Goal: Task Accomplishment & Management: Manage account settings

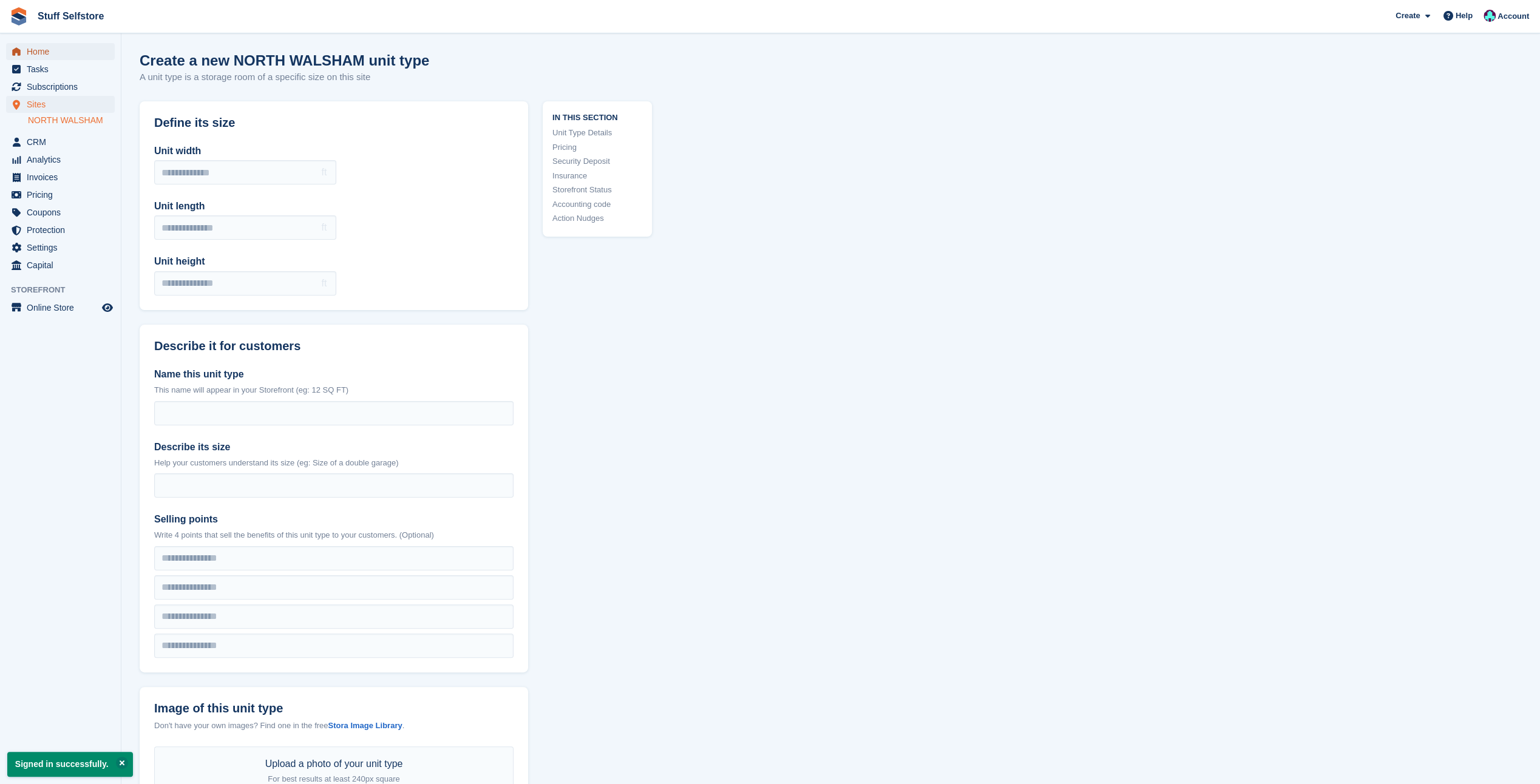
click at [33, 46] on span "Home" at bounding box center [63, 51] width 73 height 17
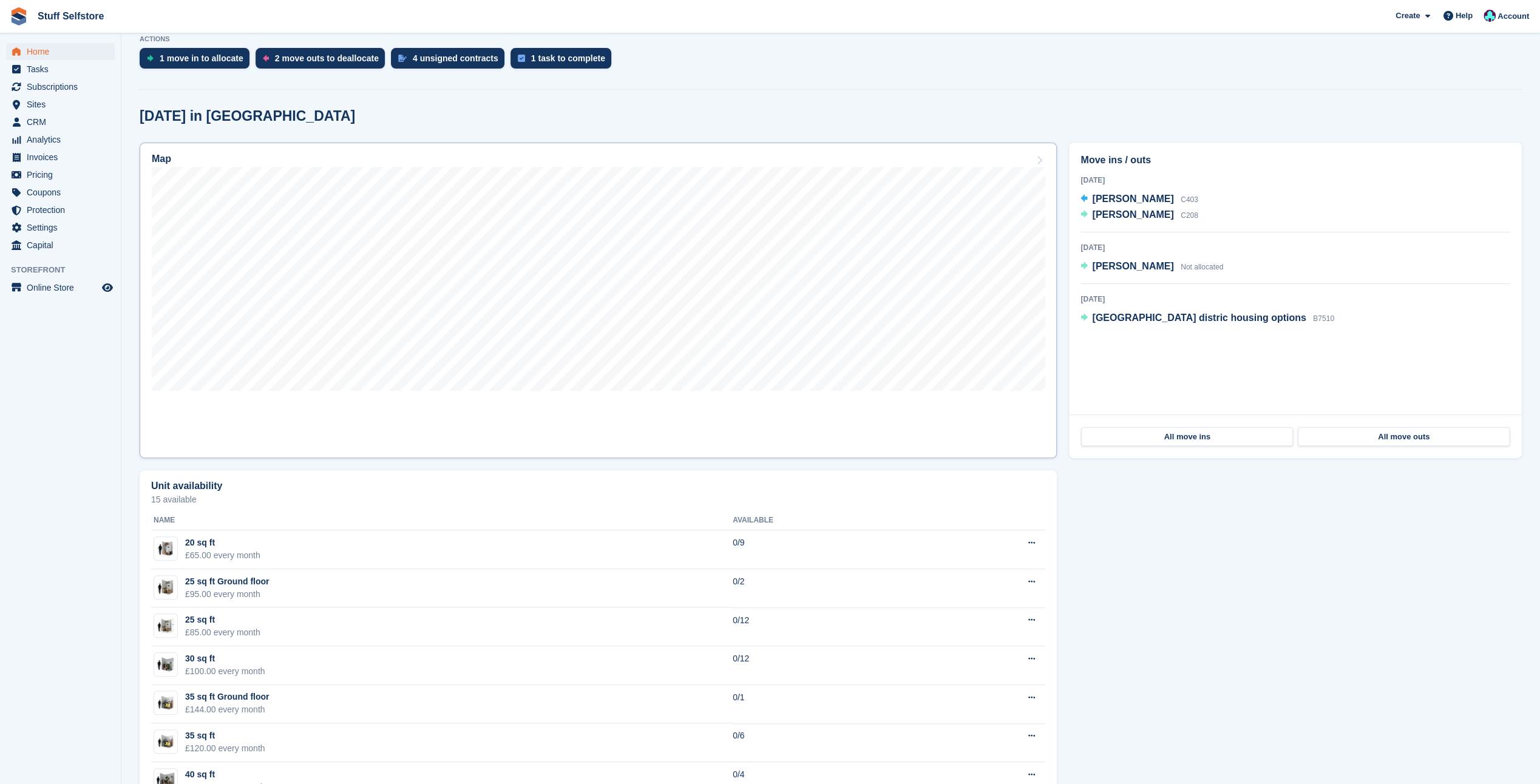
scroll to position [243, 0]
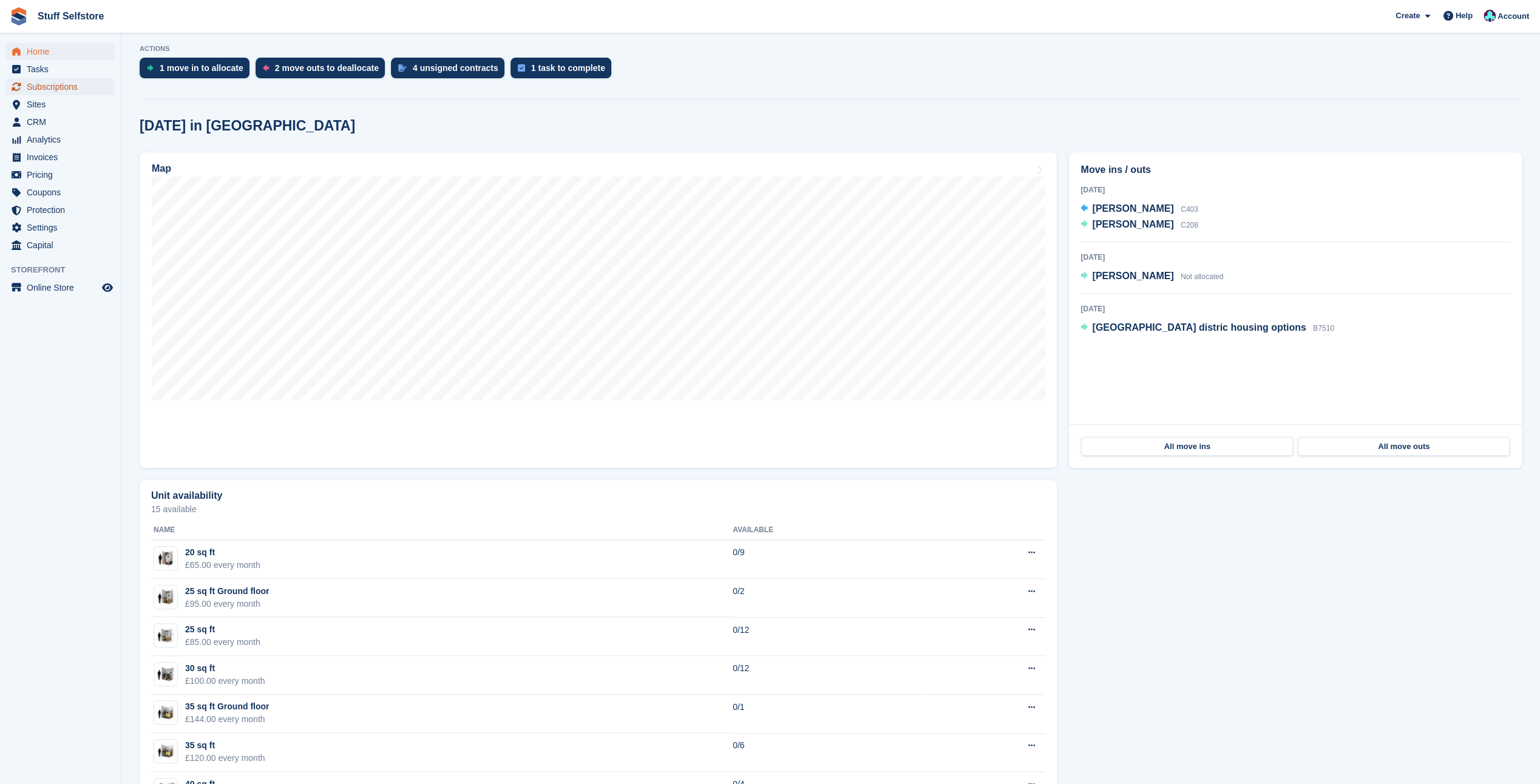
click at [58, 85] on span "Subscriptions" at bounding box center [63, 86] width 73 height 17
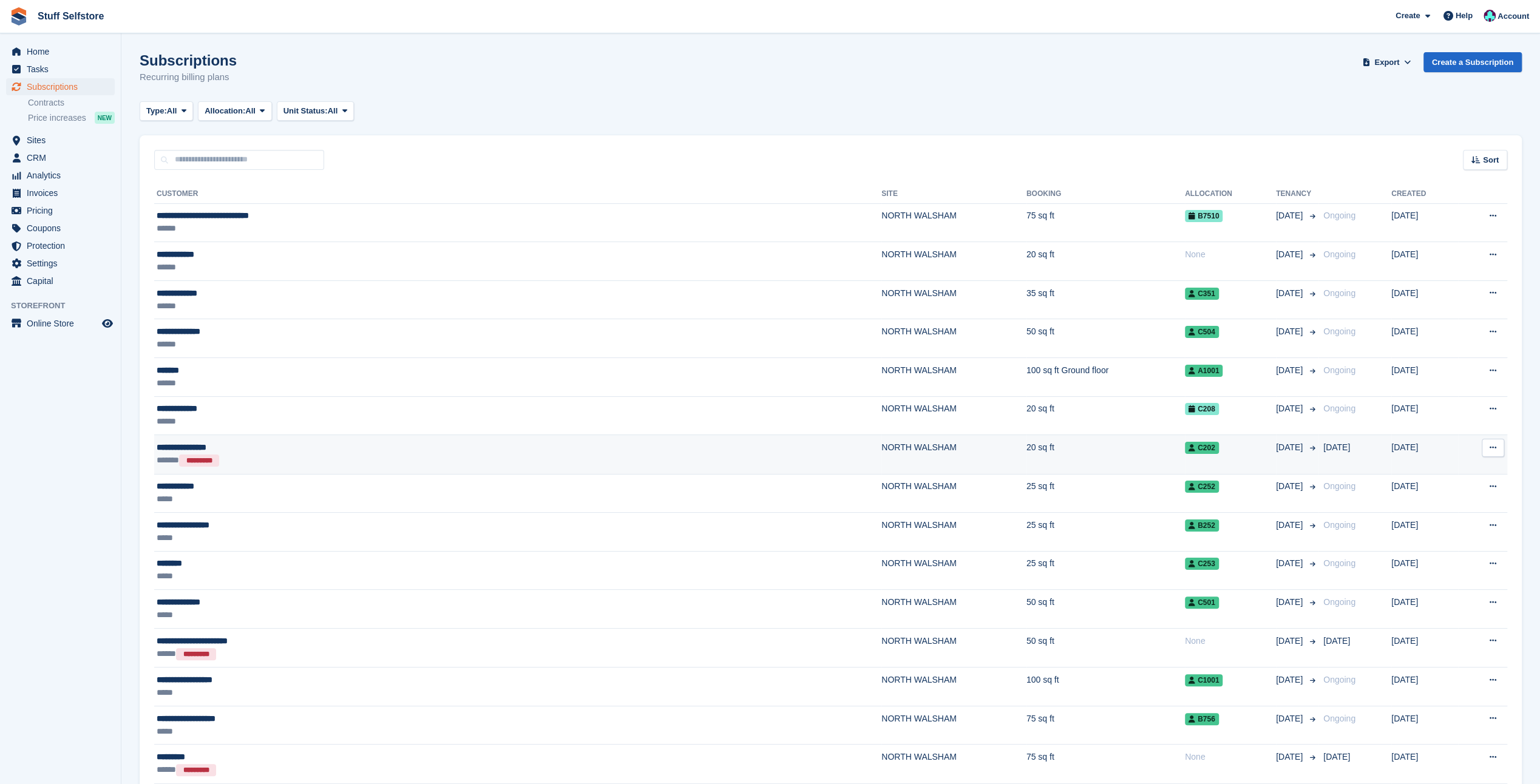
click at [186, 452] on div "**********" at bounding box center [344, 448] width 375 height 13
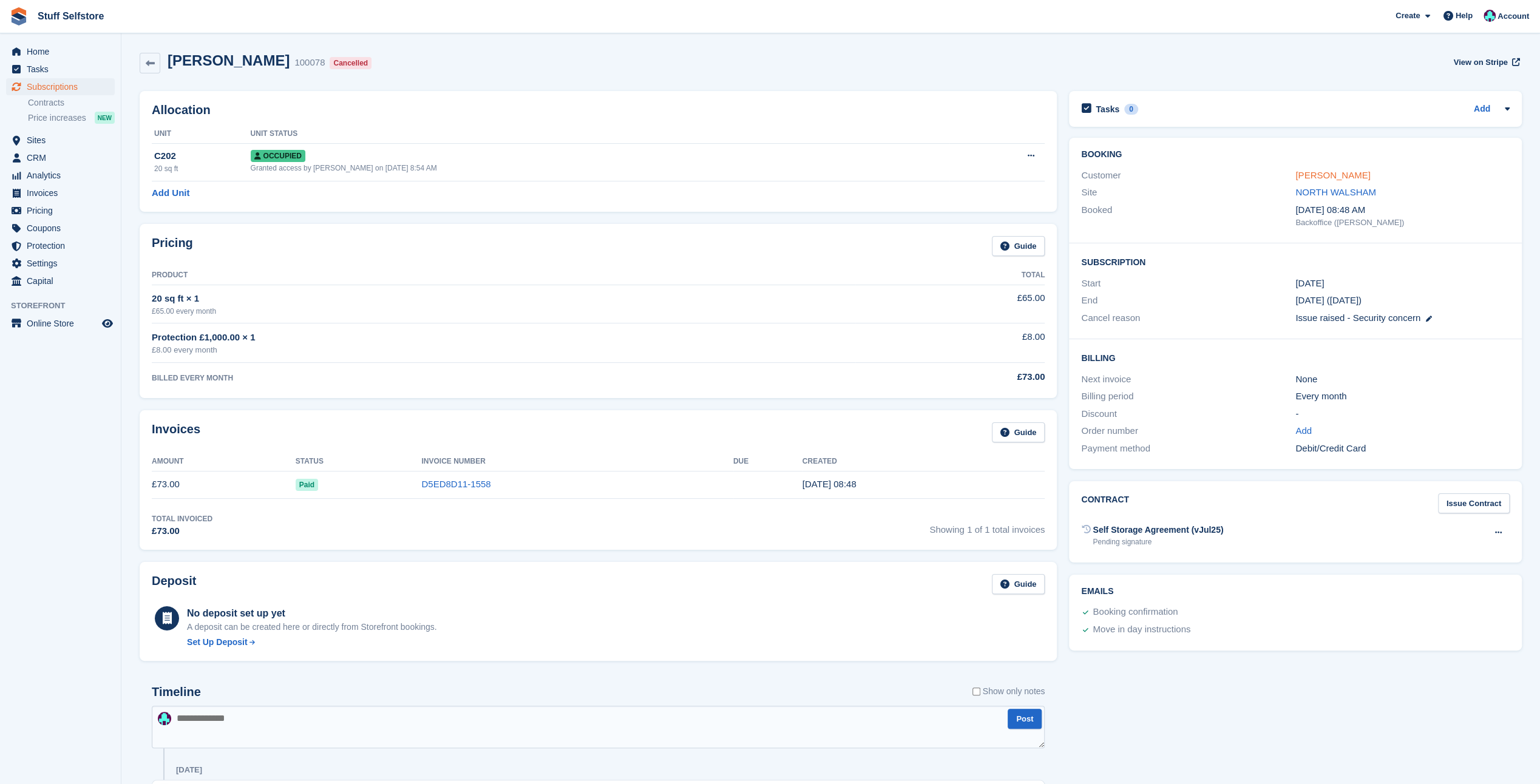
click at [1315, 174] on link "Daniel Greenaway" at bounding box center [1333, 174] width 75 height 10
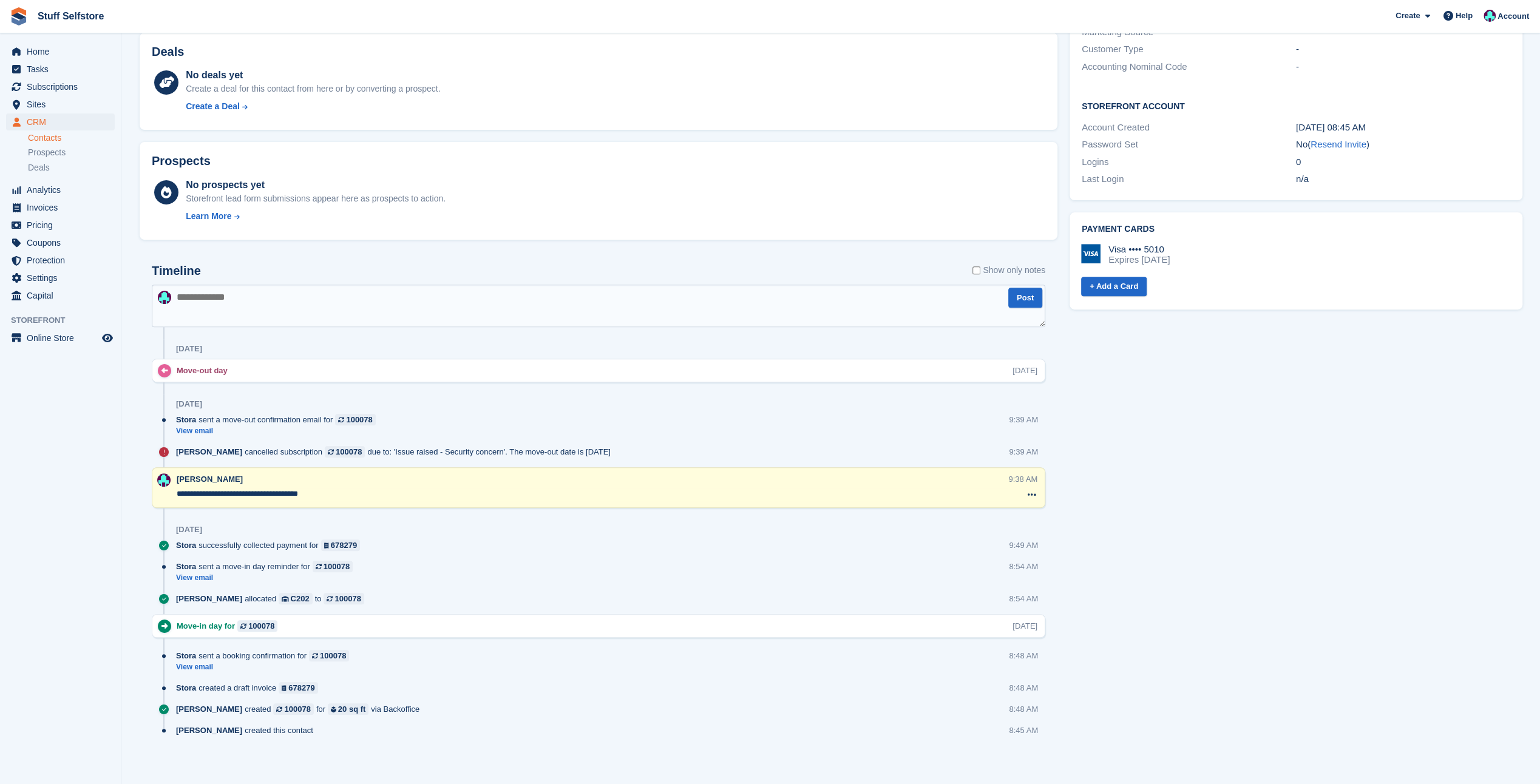
scroll to position [348, 0]
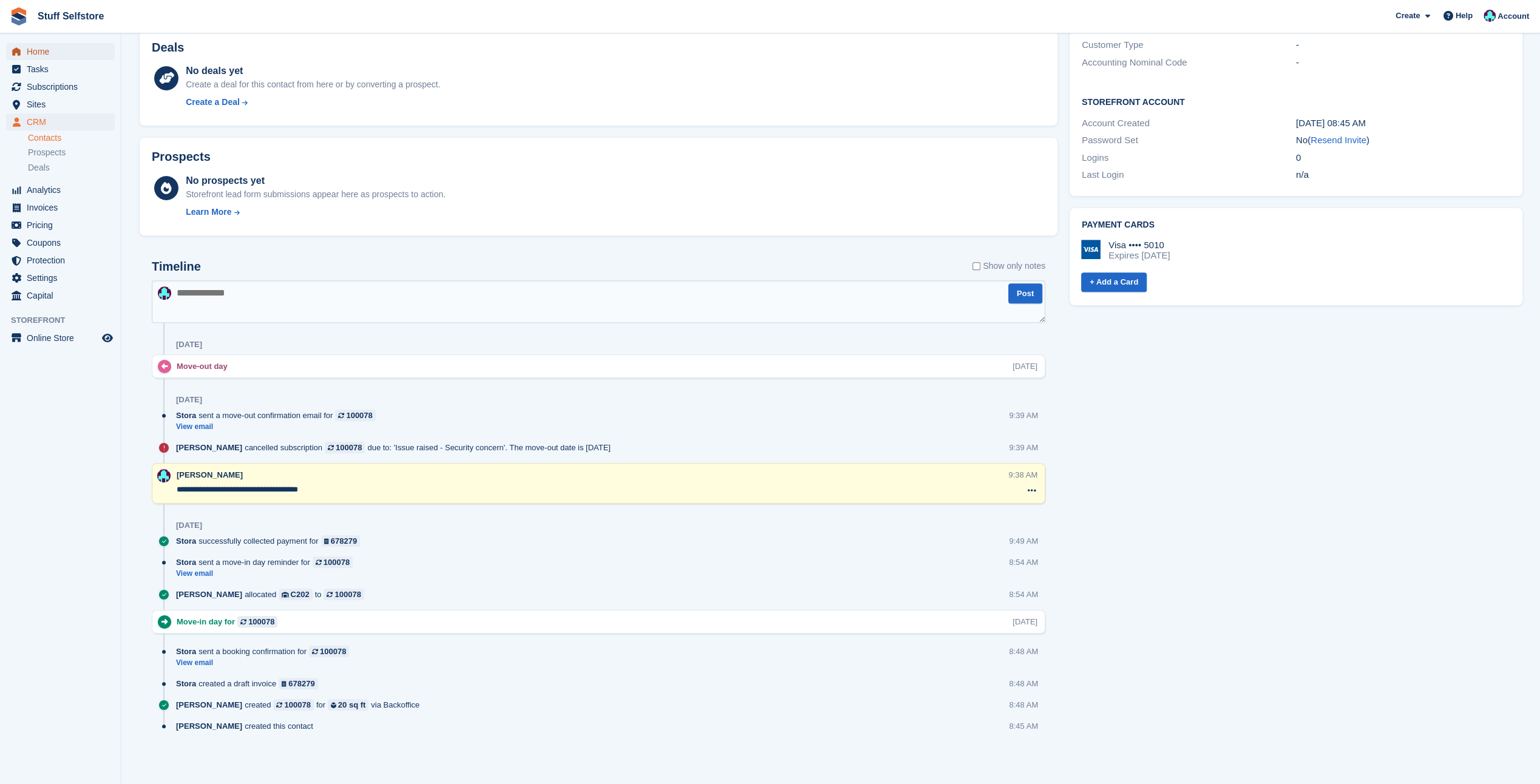
click at [48, 53] on span "Home" at bounding box center [63, 51] width 73 height 17
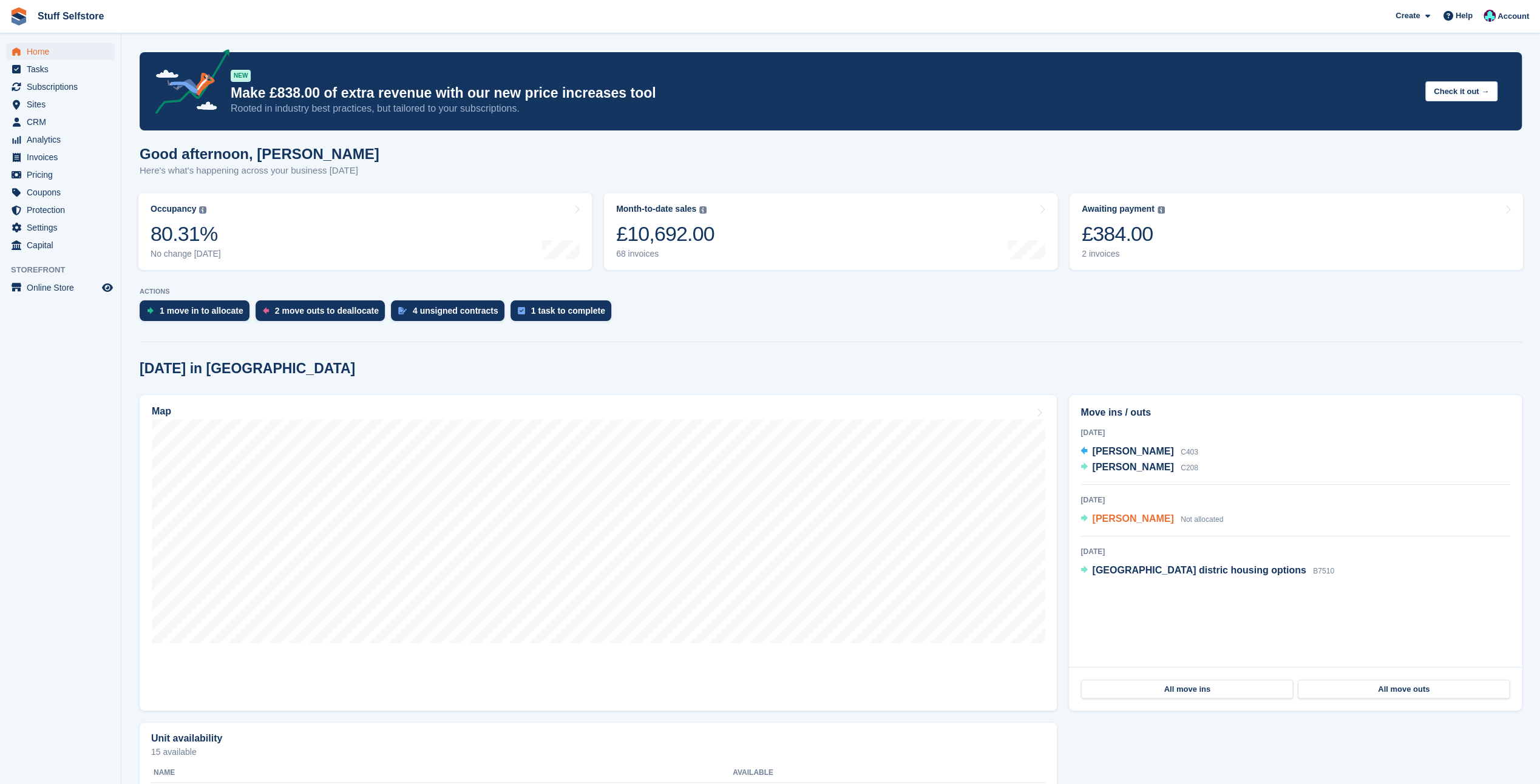
click at [1137, 519] on span "[PERSON_NAME]" at bounding box center [1132, 518] width 81 height 10
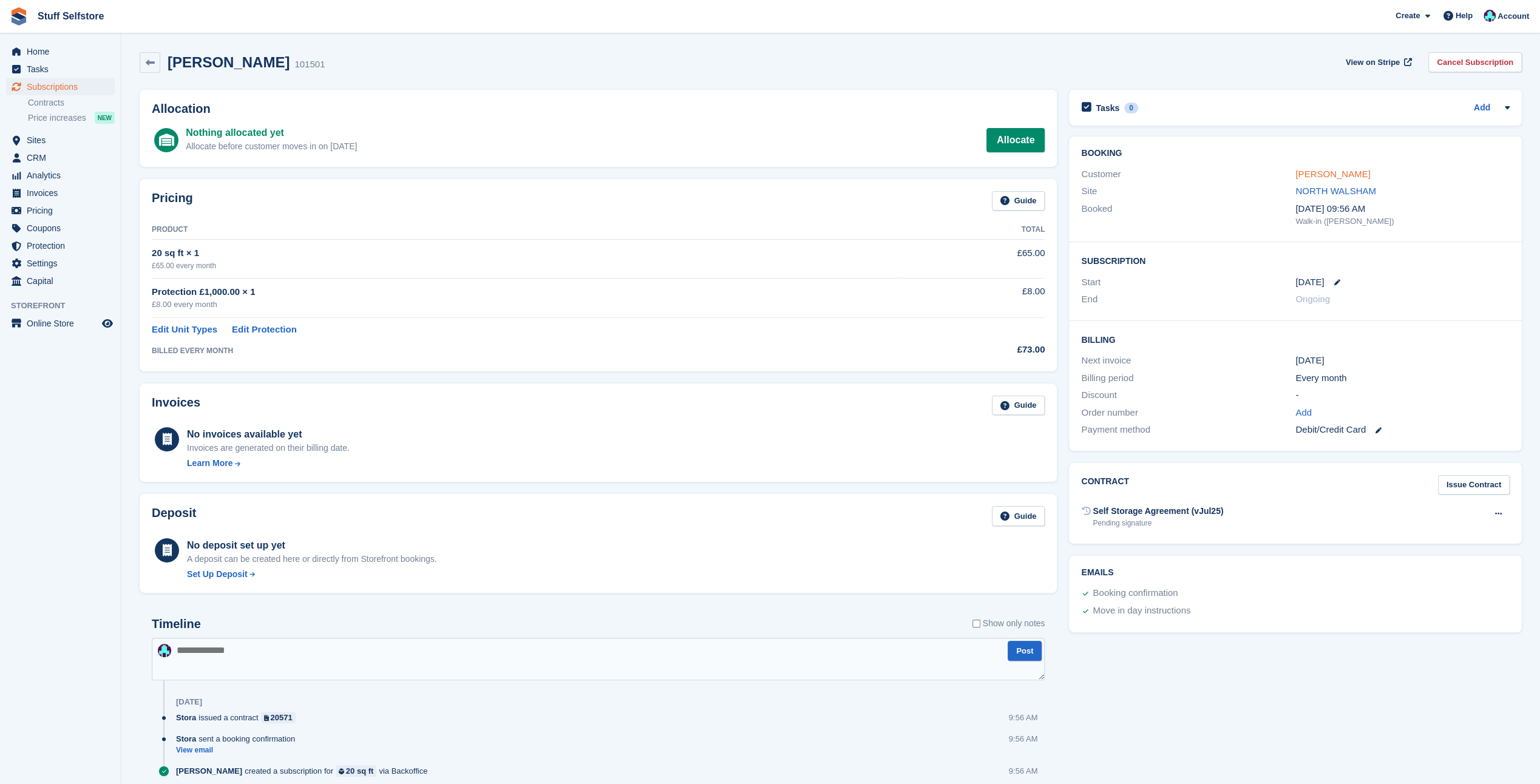
click at [1317, 177] on link "[PERSON_NAME]" at bounding box center [1333, 174] width 75 height 10
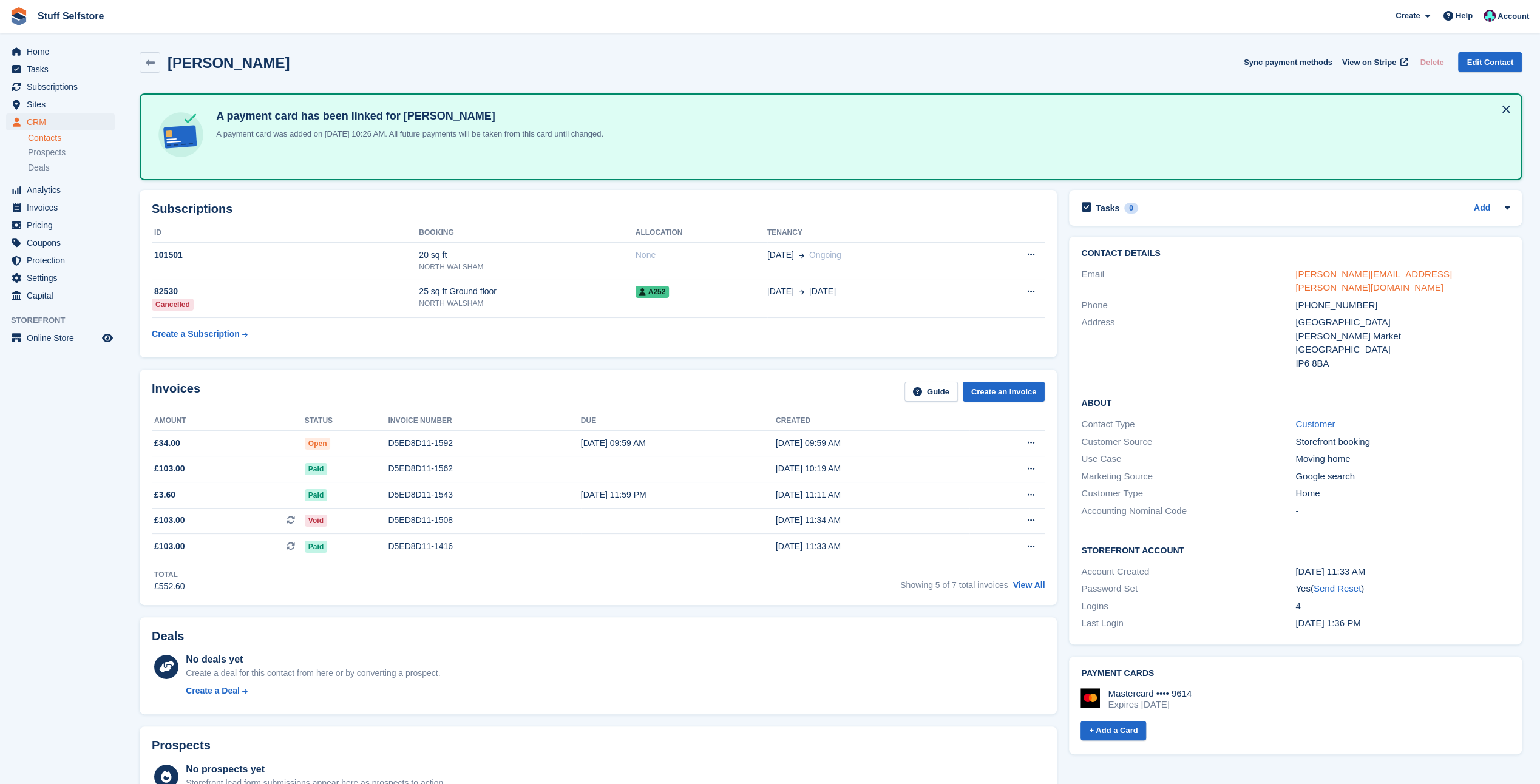
click at [1381, 271] on link "james.r.calver@googlemail.com" at bounding box center [1374, 281] width 157 height 24
click at [55, 150] on span "Prospects" at bounding box center [47, 153] width 38 height 11
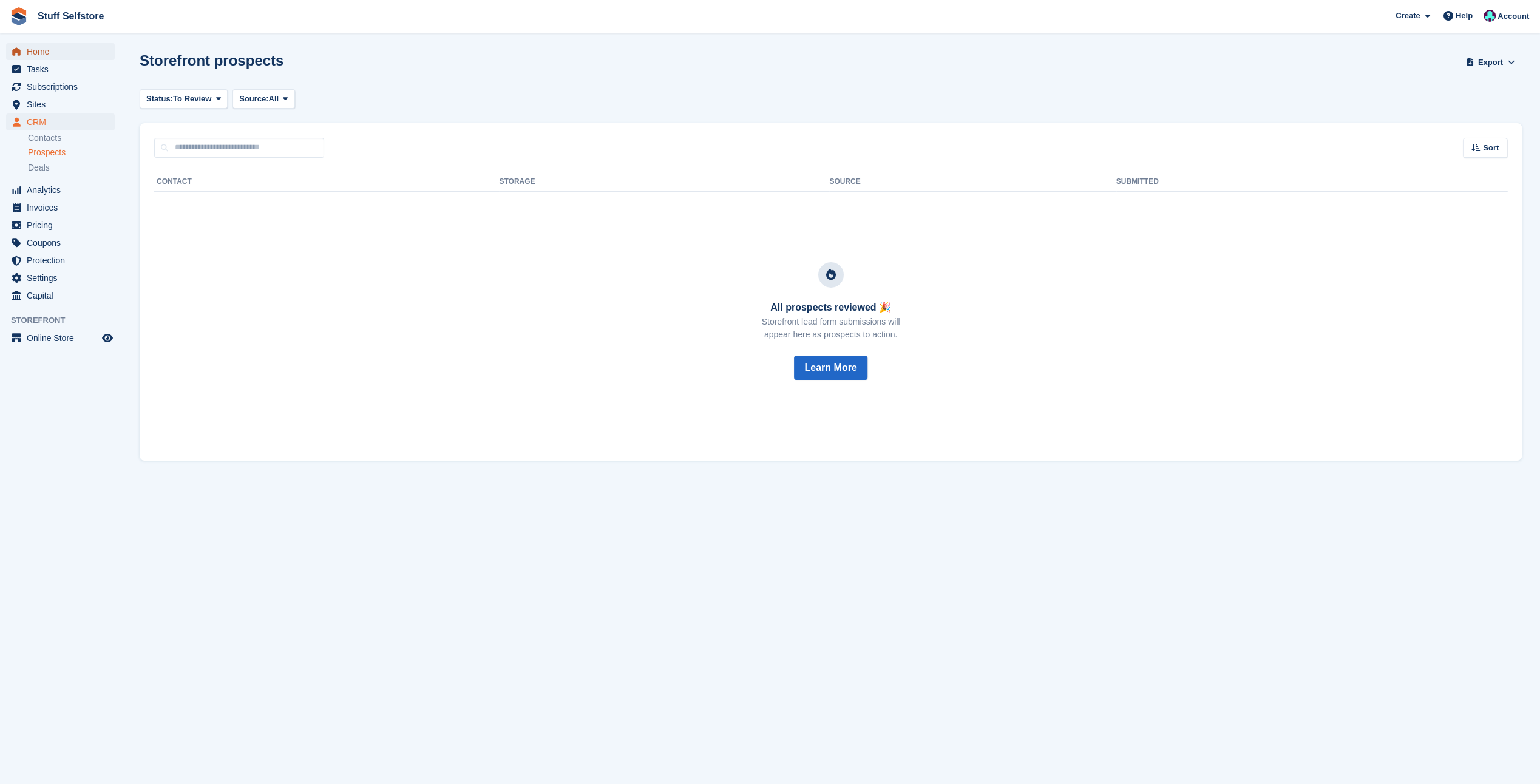
click at [42, 53] on span "Home" at bounding box center [63, 51] width 73 height 17
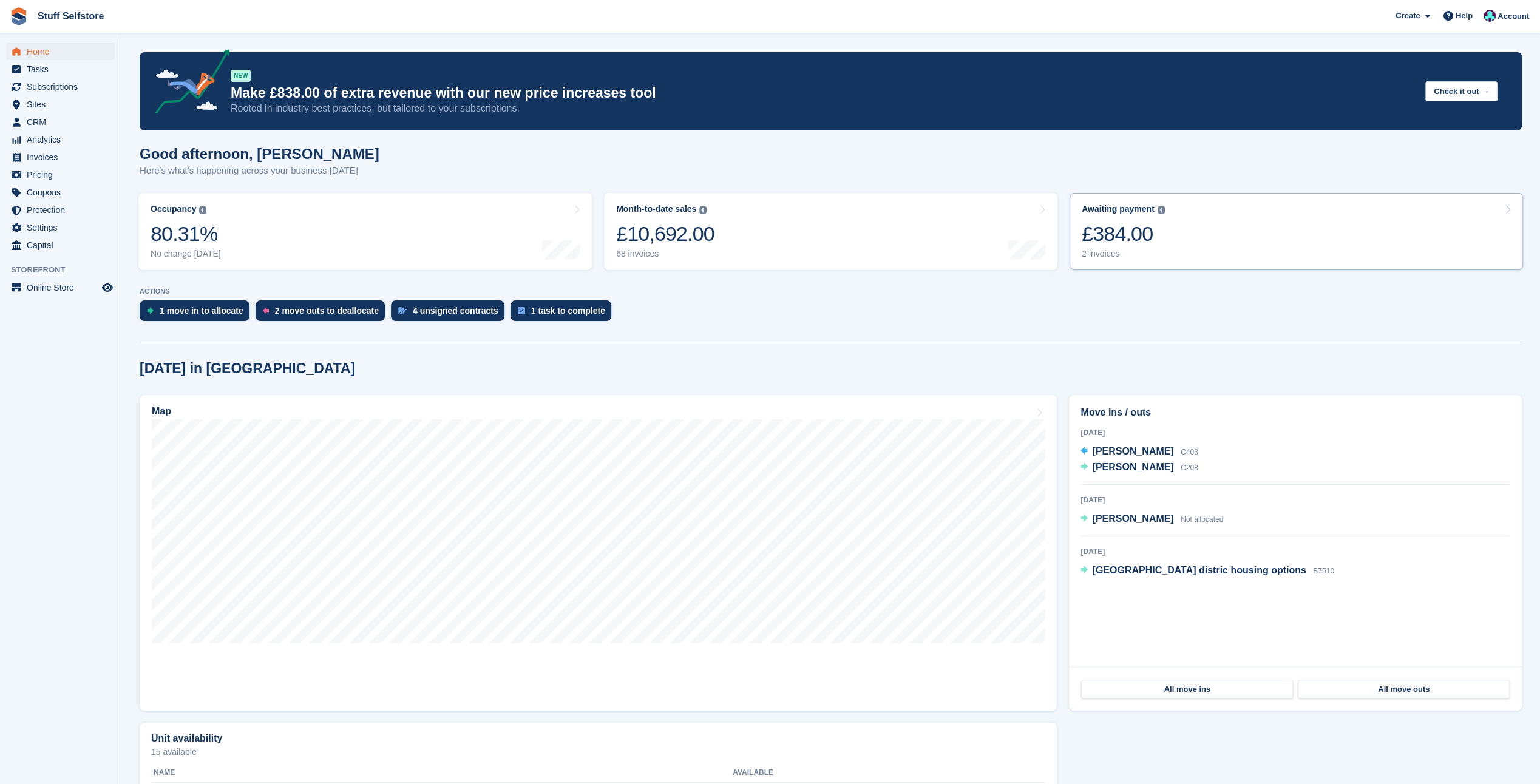
click at [1124, 226] on div "£384.00" at bounding box center [1123, 233] width 83 height 25
